Goal: Information Seeking & Learning: Learn about a topic

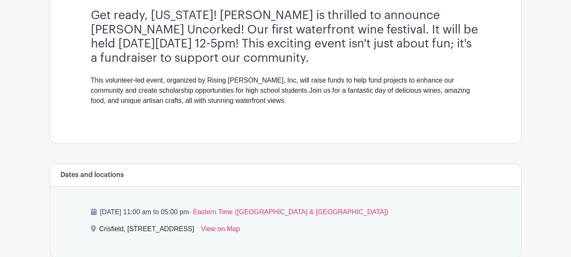
scroll to position [296, 0]
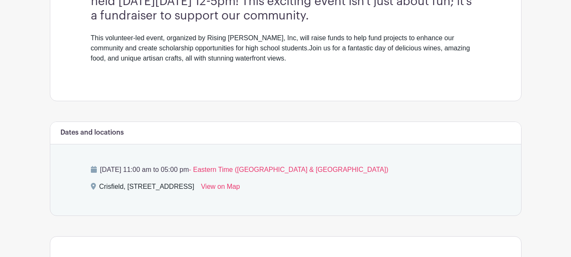
drag, startPoint x: 127, startPoint y: 185, endPoint x: 213, endPoint y: 199, distance: 86.9
click at [213, 199] on div "[DATE] 11:00 am to 05:00 pm - Eastern Time ([GEOGRAPHIC_DATA] & [GEOGRAPHIC_DAT…" at bounding box center [286, 179] width 430 height 71
copy div "[STREET_ADDRESS]"
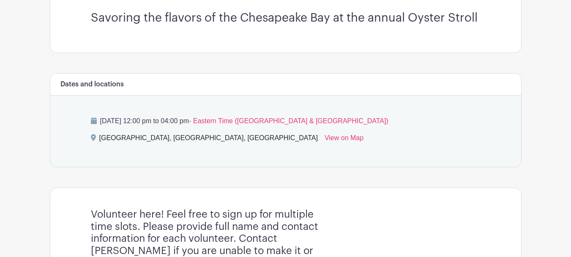
scroll to position [254, 0]
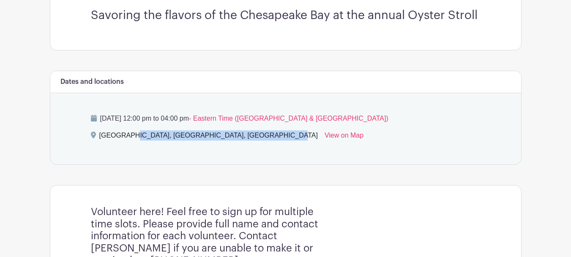
drag, startPoint x: 98, startPoint y: 132, endPoint x: 245, endPoint y: 145, distance: 147.2
click at [245, 145] on div "Saturday, October 11, 2025 at 12:00 pm to 04:00 pm - Eastern Time (US & Canada)…" at bounding box center [286, 128] width 430 height 71
copy div "Downtown Westminster, Westminster, MD 21157"
